Goal: Task Accomplishment & Management: Manage account settings

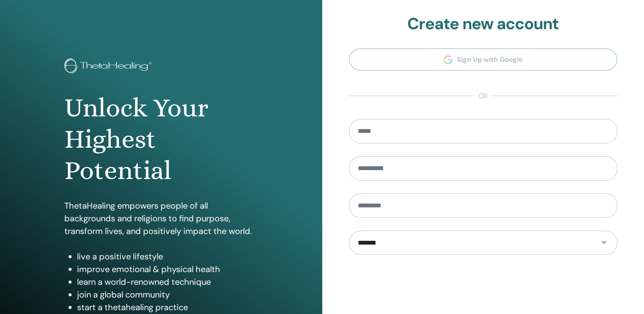
scroll to position [92, 0]
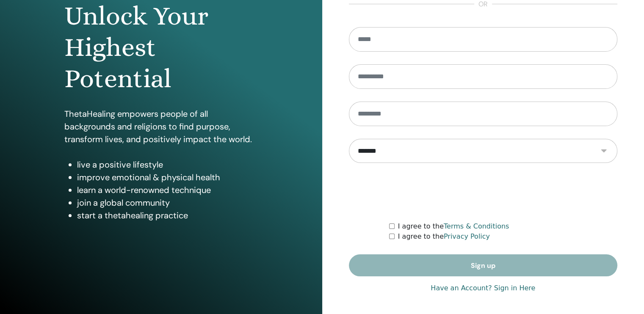
type input "**********"
click at [468, 287] on link "Have an Account? Sign in Here" at bounding box center [483, 288] width 105 height 10
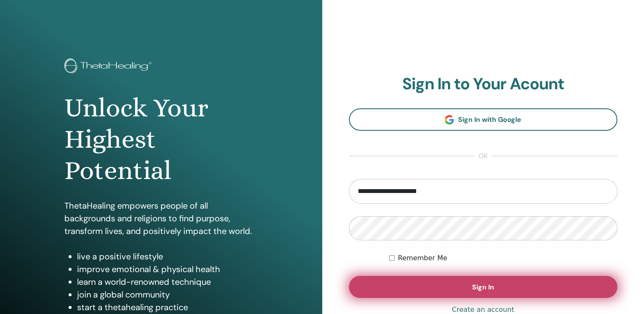
click at [447, 288] on button "Sign In" at bounding box center [483, 287] width 269 height 22
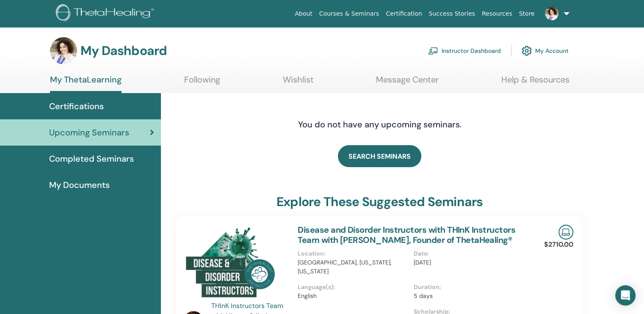
click at [473, 50] on link "Instructor Dashboard" at bounding box center [464, 51] width 73 height 19
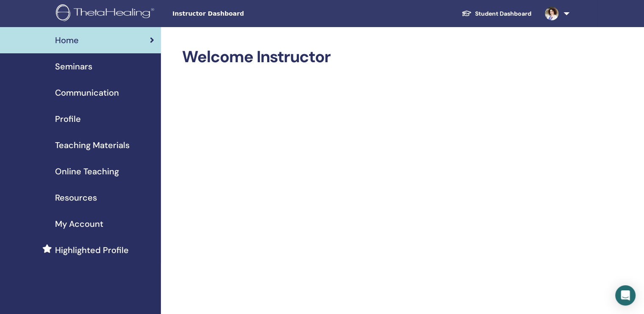
click at [94, 222] on span "My Account" at bounding box center [79, 224] width 48 height 13
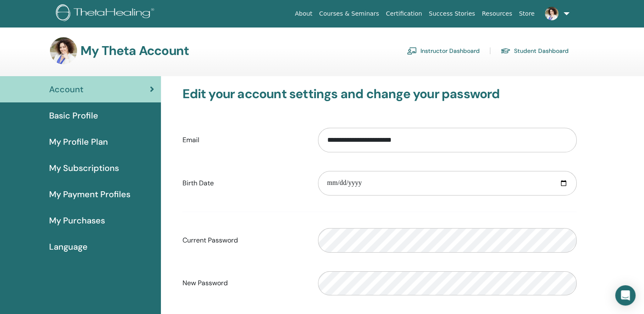
click at [85, 215] on span "My Purchases" at bounding box center [77, 220] width 56 height 13
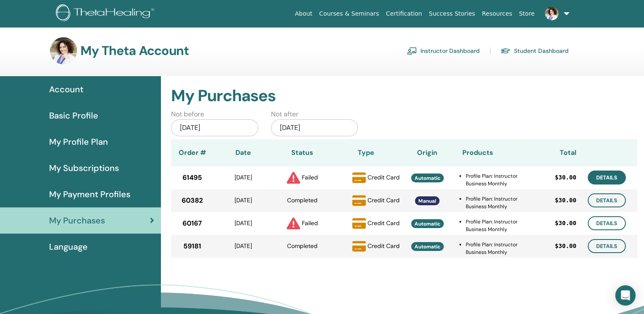
click at [616, 178] on link "Details" at bounding box center [607, 178] width 38 height 14
click at [119, 198] on span "My Payment Profiles" at bounding box center [89, 194] width 81 height 13
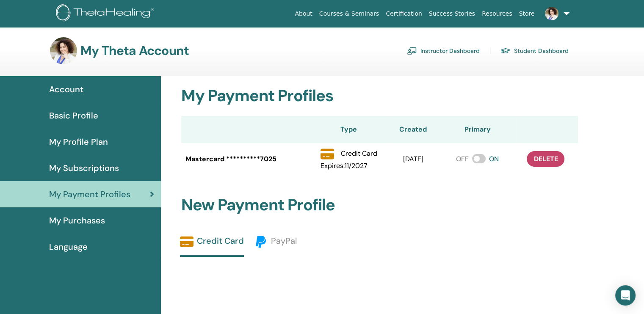
click at [105, 171] on span "My Subscriptions" at bounding box center [84, 168] width 70 height 13
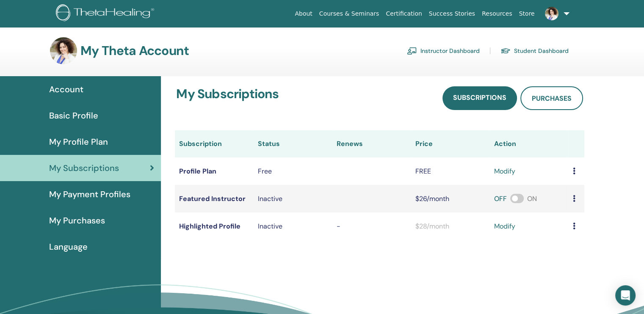
click at [94, 219] on span "My Purchases" at bounding box center [77, 220] width 56 height 13
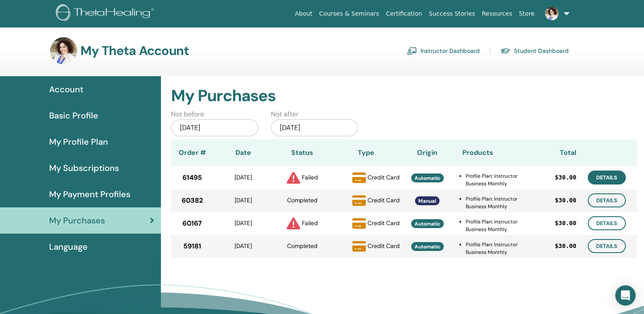
click at [592, 177] on link "Details" at bounding box center [607, 178] width 38 height 14
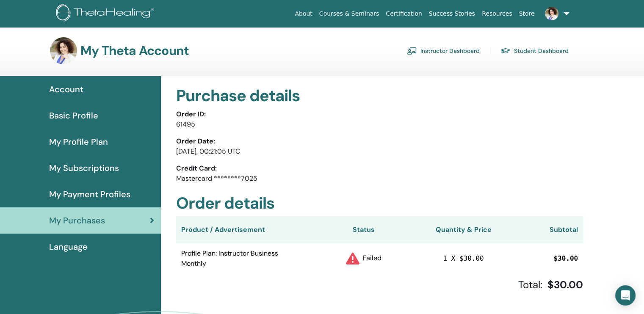
click at [99, 145] on span "My Profile Plan" at bounding box center [78, 142] width 59 height 13
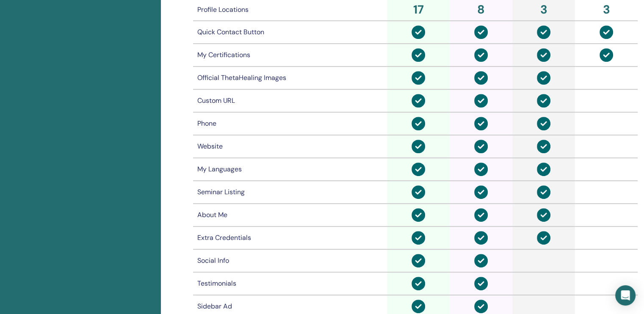
scroll to position [583, 0]
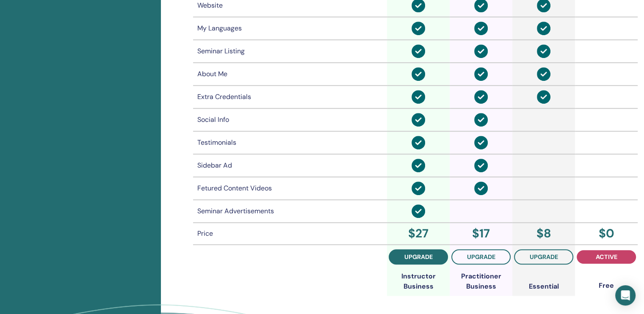
click at [419, 254] on span "upgrade" at bounding box center [419, 257] width 28 height 7
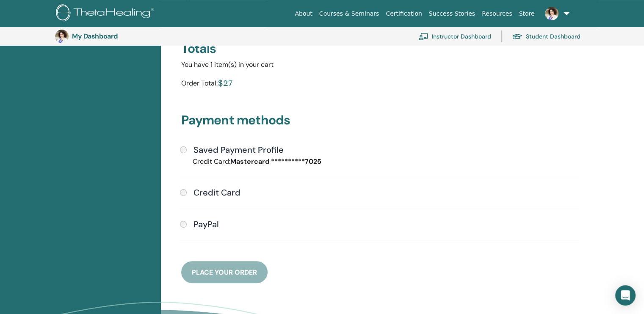
scroll to position [160, 0]
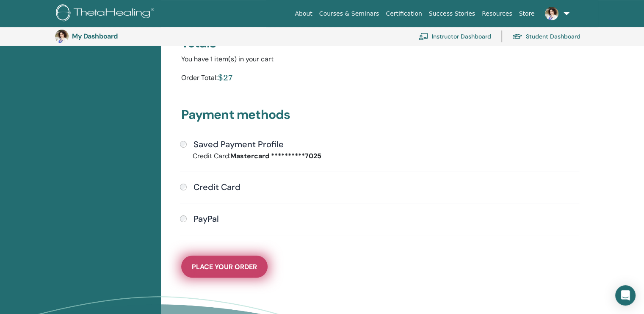
click at [251, 270] on button "Place Your Order" at bounding box center [224, 267] width 86 height 22
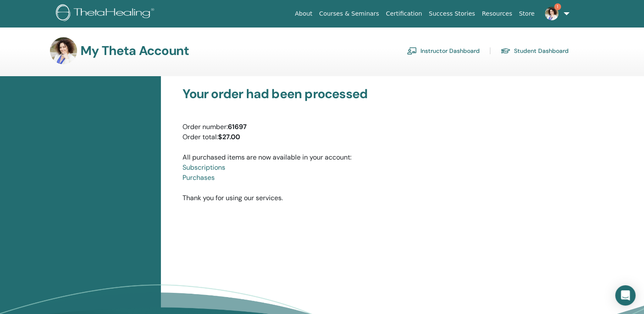
click at [562, 10] on span "1" at bounding box center [552, 13] width 20 height 7
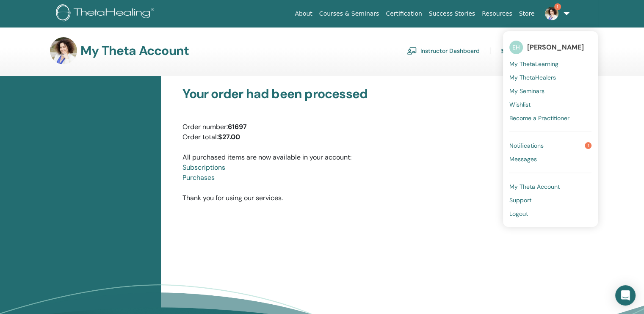
click at [521, 144] on span "Notifications" at bounding box center [527, 146] width 34 height 8
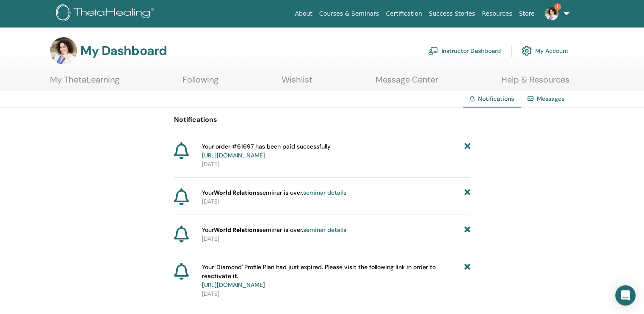
drag, startPoint x: 471, startPoint y: 50, endPoint x: 462, endPoint y: 100, distance: 50.8
click at [471, 50] on link "Instructor Dashboard" at bounding box center [464, 51] width 73 height 19
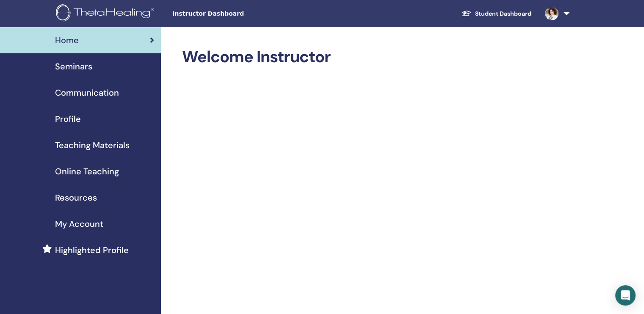
click at [88, 69] on span "Seminars" at bounding box center [73, 66] width 37 height 13
